Goal: Task Accomplishment & Management: Use online tool/utility

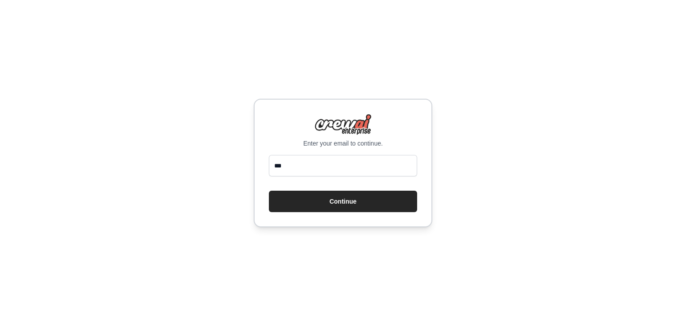
type input "**********"
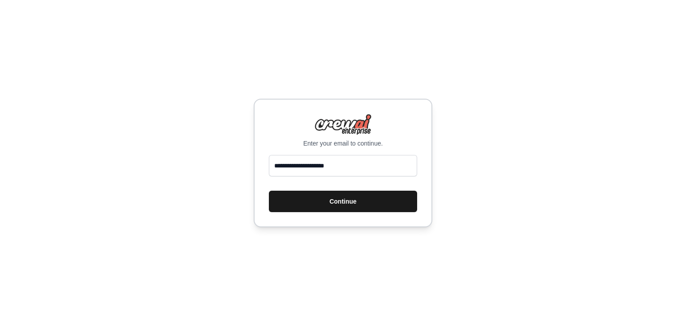
click at [339, 202] on button "Continue" at bounding box center [343, 201] width 148 height 21
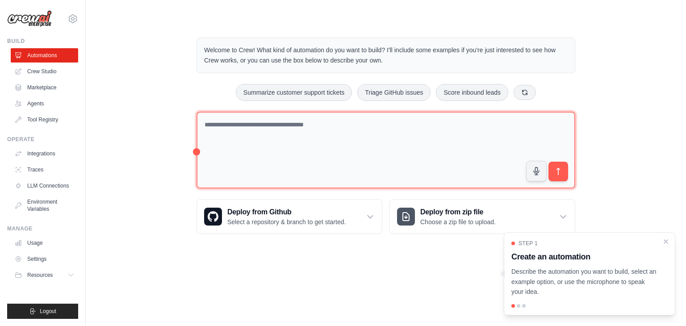
click at [308, 130] on textarea at bounding box center [385, 150] width 379 height 77
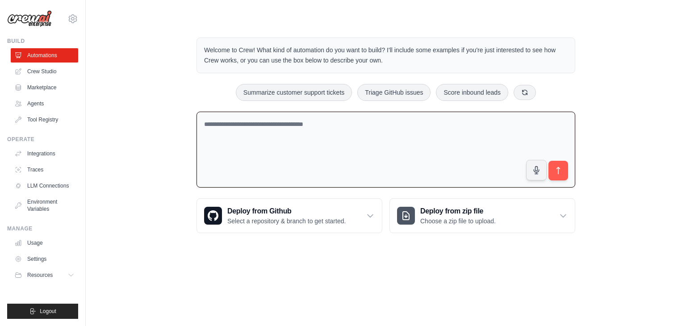
click at [278, 131] on textarea at bounding box center [385, 150] width 379 height 76
type textarea "**********"
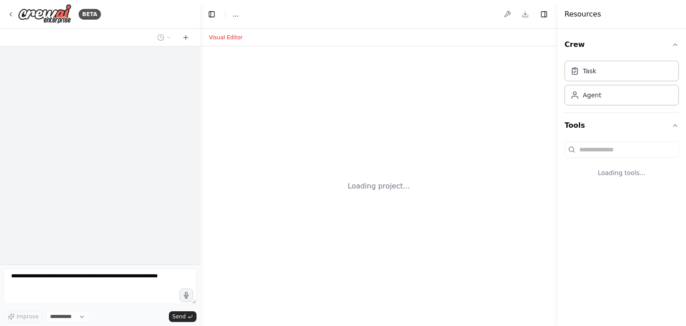
select select "****"
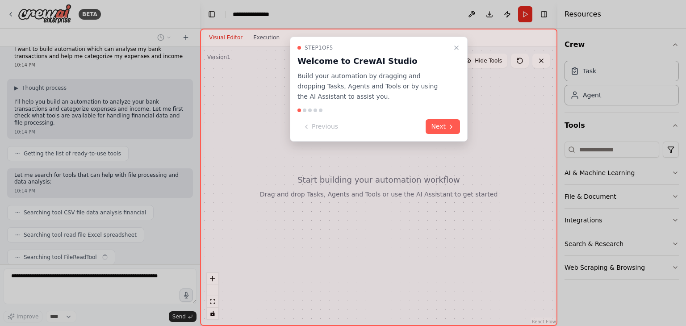
scroll to position [33, 0]
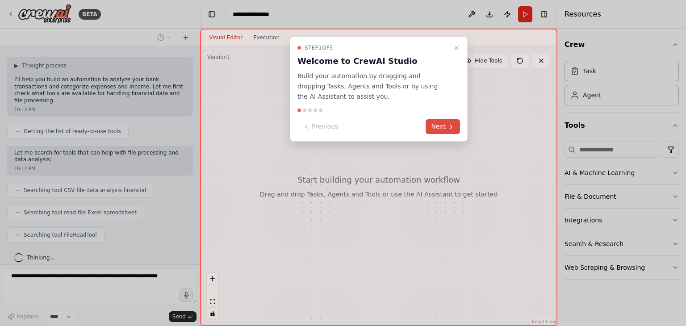
click at [456, 127] on button "Next" at bounding box center [443, 126] width 34 height 15
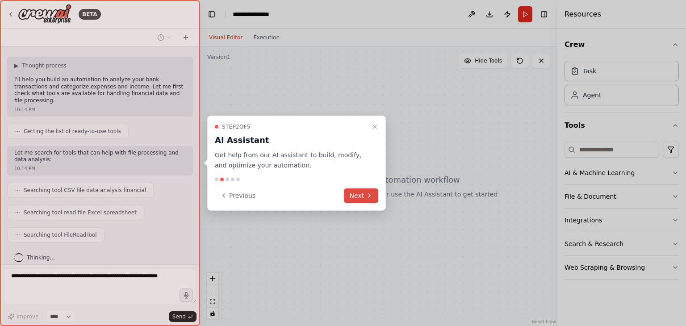
click at [362, 196] on button "Next" at bounding box center [361, 195] width 34 height 15
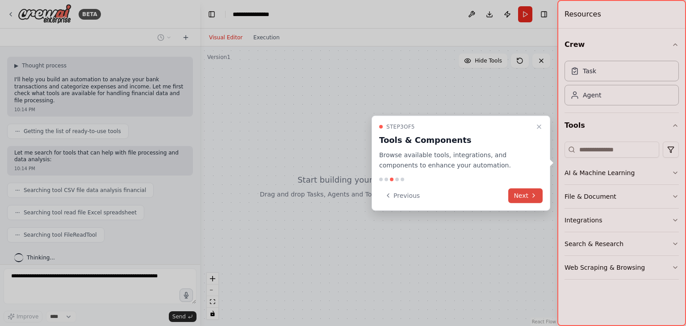
click at [522, 196] on button "Next" at bounding box center [525, 195] width 34 height 15
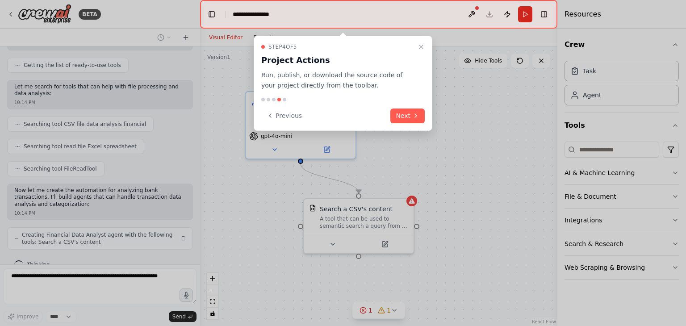
scroll to position [106, 0]
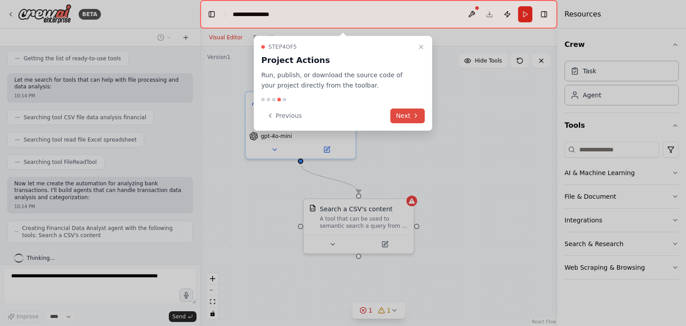
click at [417, 122] on button "Next" at bounding box center [407, 116] width 34 height 15
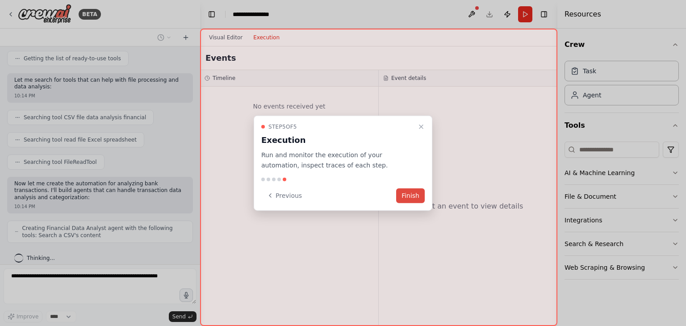
click at [413, 197] on button "Finish" at bounding box center [410, 195] width 29 height 15
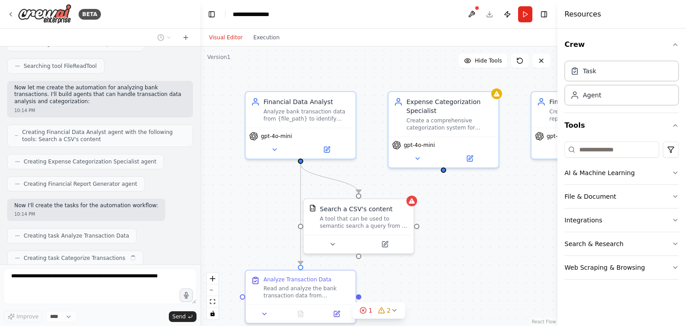
scroll to position [225, 0]
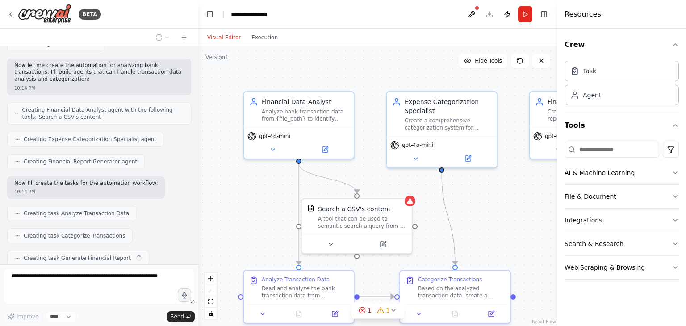
drag, startPoint x: 197, startPoint y: 186, endPoint x: 198, endPoint y: 118, distance: 67.4
click at [198, 118] on div "BETA I want to build automation which can analyse my bank transactions and help…" at bounding box center [343, 163] width 686 height 326
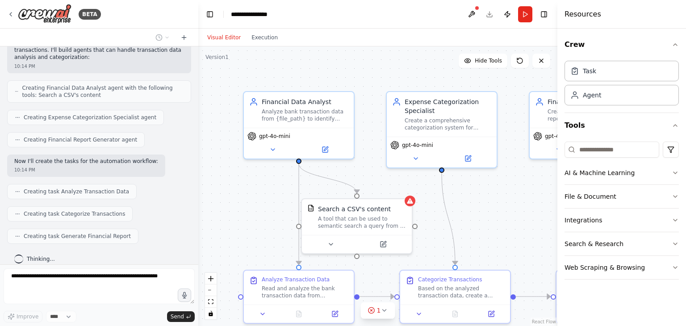
click at [195, 68] on div at bounding box center [197, 163] width 4 height 326
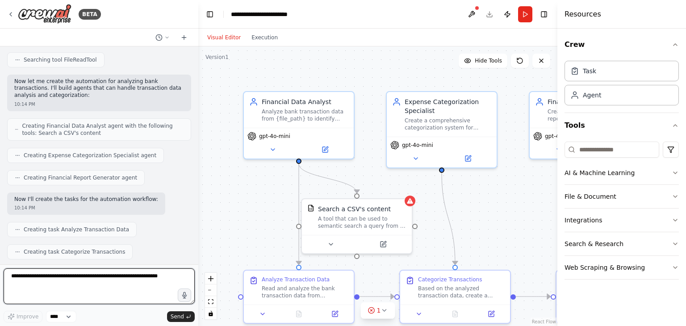
scroll to position [0, 0]
